Goal: Information Seeking & Learning: Learn about a topic

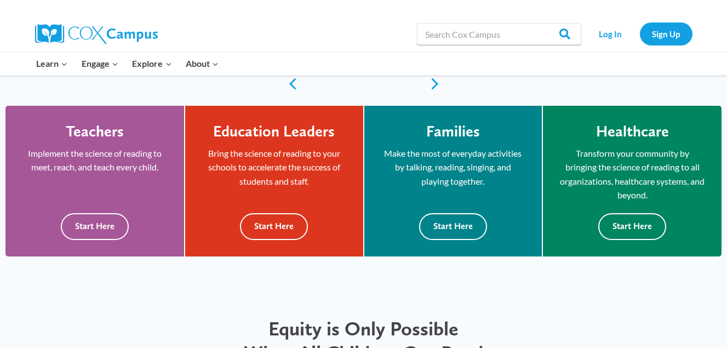
scroll to position [283, 0]
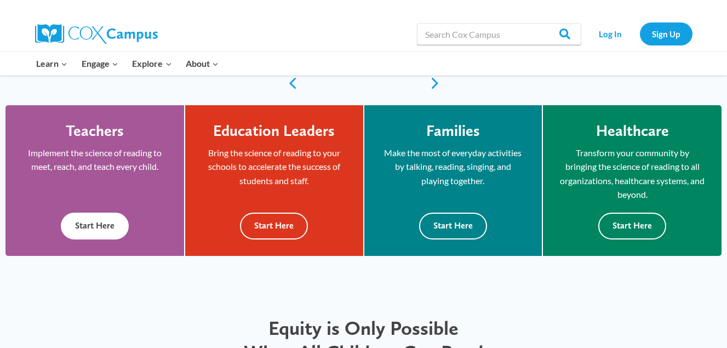
click at [83, 236] on button "Start Here" at bounding box center [95, 226] width 68 height 27
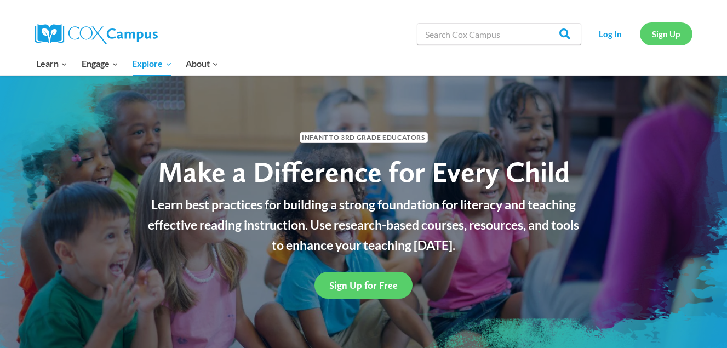
click at [662, 32] on link "Sign Up" at bounding box center [666, 33] width 53 height 22
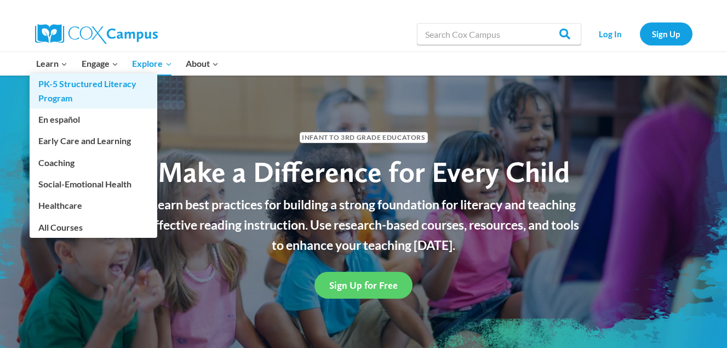
click at [49, 79] on link "PK-5 Structured Literacy Program" at bounding box center [94, 90] width 128 height 35
